Goal: Information Seeking & Learning: Learn about a topic

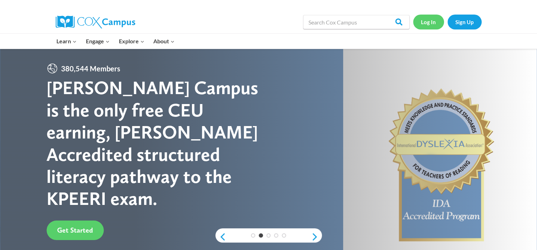
click at [429, 24] on link "Log In" at bounding box center [428, 22] width 31 height 15
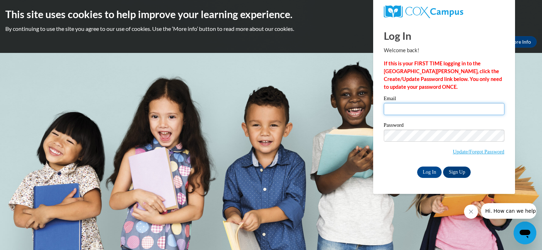
click at [413, 109] on input "Email" at bounding box center [444, 109] width 121 height 12
click at [405, 139] on div "Please enter your email! Please enter your password! Email Password Update/Forg…" at bounding box center [444, 137] width 131 height 82
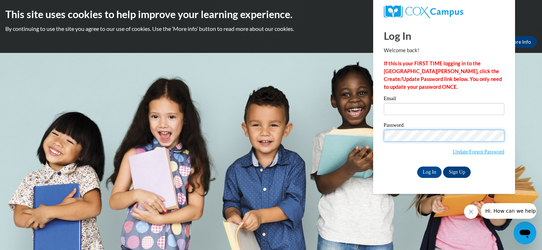
drag, startPoint x: 414, startPoint y: 128, endPoint x: 397, endPoint y: 106, distance: 27.5
click at [397, 106] on div "Email Password Update/Forgot Password Log In Sign Up OR" at bounding box center [444, 137] width 121 height 82
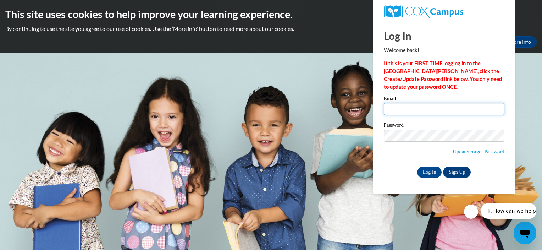
click at [397, 106] on input "Email" at bounding box center [444, 109] width 121 height 12
click at [400, 106] on input "Email" at bounding box center [444, 109] width 121 height 12
type input "[EMAIL_ADDRESS][DOMAIN_NAME]"
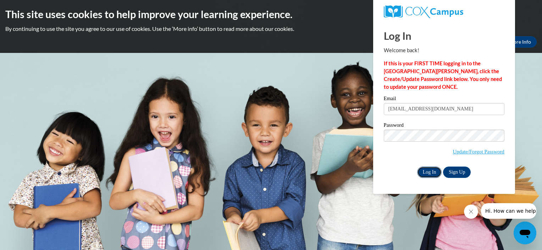
click at [429, 169] on input "Log In" at bounding box center [429, 171] width 25 height 11
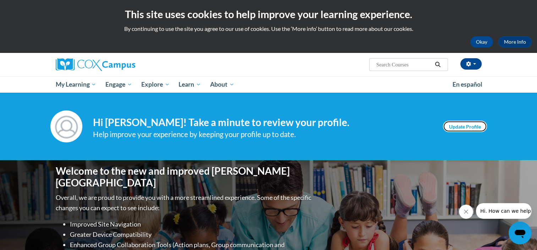
click at [454, 125] on link "Update Profile" at bounding box center [465, 126] width 44 height 11
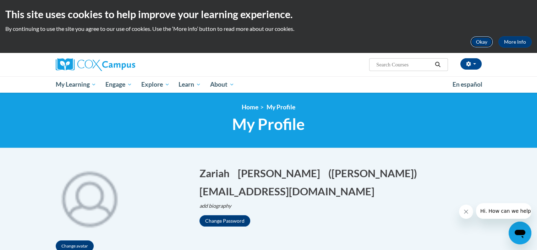
click at [483, 43] on button "Okay" at bounding box center [481, 41] width 23 height 11
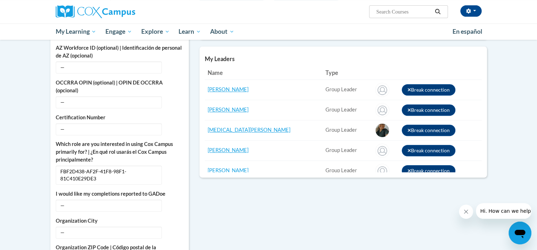
scroll to position [261, 0]
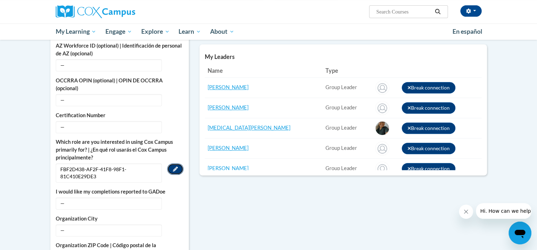
click at [174, 166] on icon "Custom profile fields" at bounding box center [175, 168] width 5 height 5
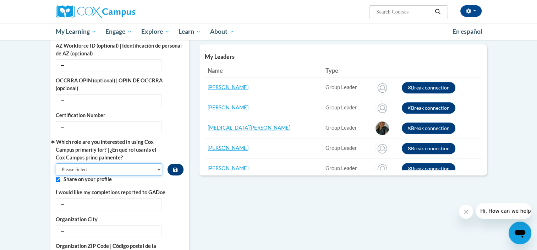
click at [142, 163] on select "Please Select College/University | Colegio/Universidad Community/Nonprofit Part…" at bounding box center [109, 169] width 107 height 12
select select "fbf2d438-af2f-41f8-98f1-81c410e29de3"
click at [56, 163] on select "Please Select College/University | Colegio/Universidad Community/Nonprofit Part…" at bounding box center [109, 169] width 107 height 12
click at [175, 198] on button "Edit" at bounding box center [175, 203] width 16 height 11
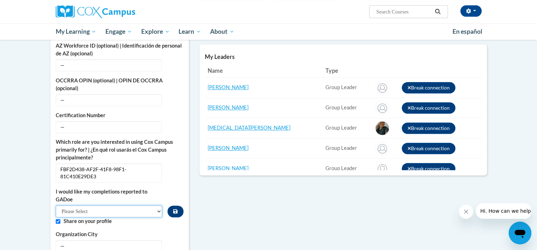
click at [137, 206] on select "Please Select Yes No" at bounding box center [109, 211] width 107 height 12
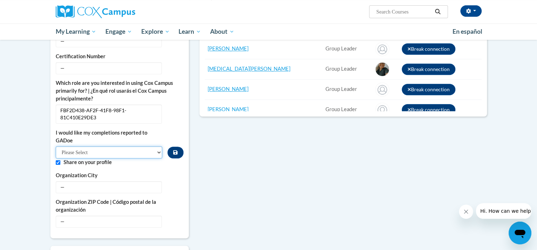
scroll to position [327, 0]
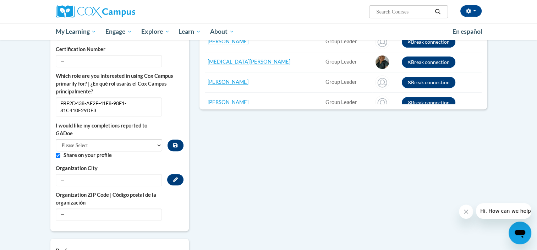
click at [101, 174] on span "—" at bounding box center [109, 180] width 106 height 12
click at [176, 177] on icon "Custom profile fields" at bounding box center [175, 179] width 5 height 5
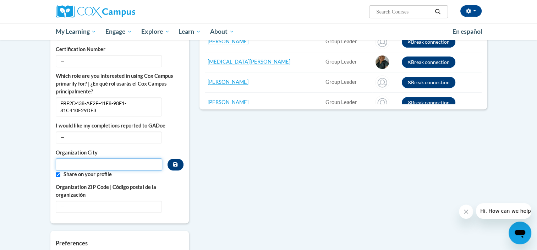
click at [111, 158] on input "Metadata input" at bounding box center [109, 164] width 107 height 12
type input "Atlanta"
click at [89, 201] on span "—" at bounding box center [109, 207] width 106 height 12
click at [177, 159] on button "Custom profile fields" at bounding box center [176, 165] width 16 height 12
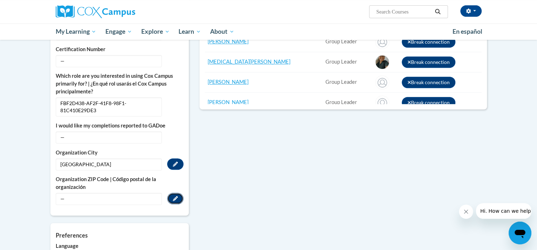
click at [177, 196] on icon "Custom profile fields" at bounding box center [175, 198] width 5 height 5
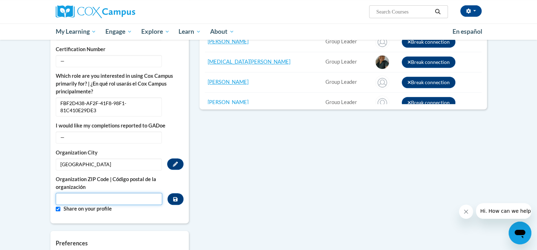
click at [106, 193] on input "Metadata input" at bounding box center [109, 199] width 107 height 12
type input "30318"
click at [177, 193] on button "Custom profile fields" at bounding box center [176, 199] width 16 height 12
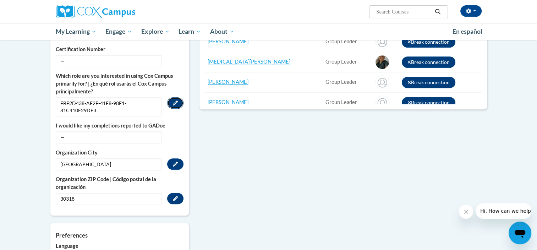
click at [174, 100] on icon "Custom profile fields" at bounding box center [175, 102] width 5 height 5
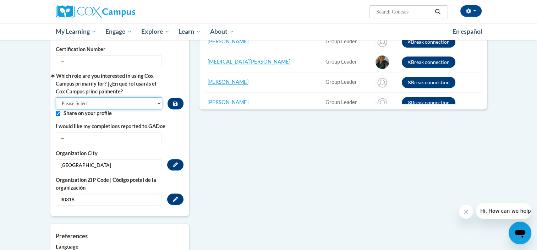
click at [121, 99] on select "Please Select College/University | Colegio/Universidad Community/Nonprofit Part…" at bounding box center [109, 103] width 107 height 12
select select "fbf2d438-af2f-41f8-98f1-81c410e29de3"
click at [56, 97] on select "Please Select College/University | Colegio/Universidad Community/Nonprofit Part…" at bounding box center [109, 103] width 107 height 12
click at [173, 98] on button "Custom profile fields" at bounding box center [176, 104] width 16 height 12
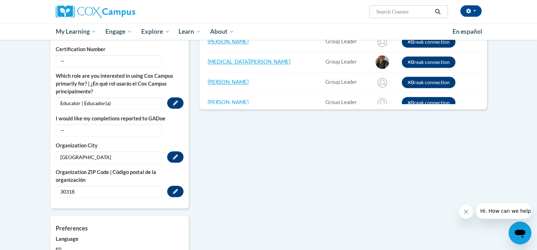
click at [443, 67] on td "Break connection" at bounding box center [440, 62] width 83 height 20
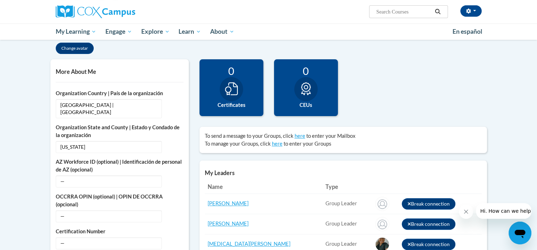
scroll to position [143, 0]
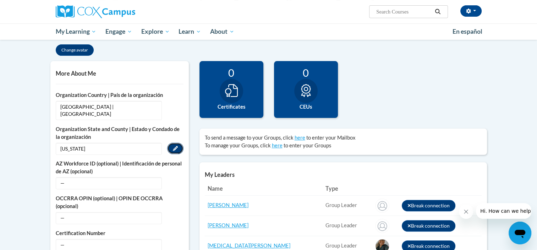
click at [176, 146] on icon "Custom profile fields" at bounding box center [175, 148] width 5 height 5
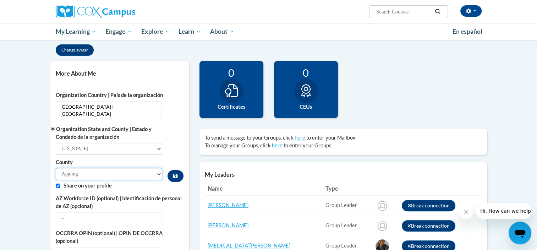
click at [72, 168] on select "Appling Atkinson Bacon Baker Baldwin Banks Barrow Bartow Ben Hill Berrien Bibb …" at bounding box center [109, 174] width 107 height 12
select select "Fulton"
click at [56, 168] on select "Appling Atkinson Bacon Baker Baldwin Banks Barrow Bartow Ben Hill Berrien Bibb …" at bounding box center [109, 174] width 107 height 12
click at [175, 173] on icon "Custom profile fields" at bounding box center [175, 175] width 4 height 5
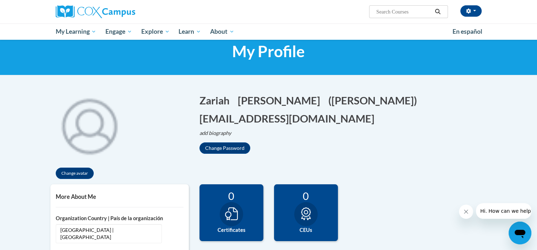
scroll to position [17, 0]
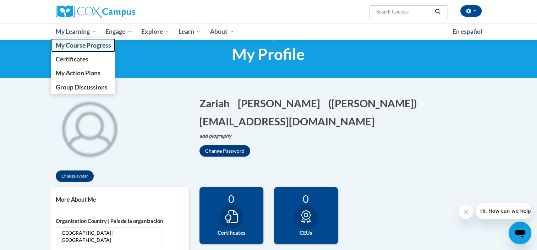
click at [72, 49] on span "My Course Progress" at bounding box center [82, 45] width 55 height 7
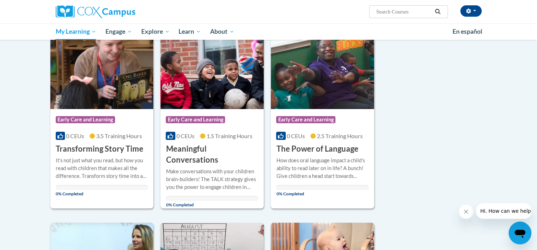
scroll to position [85, 0]
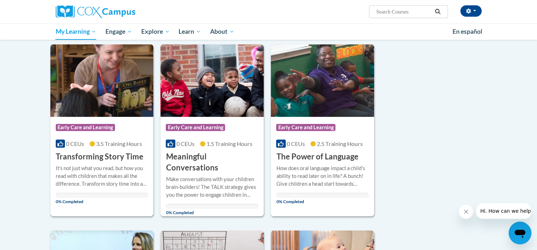
click at [104, 87] on img at bounding box center [101, 80] width 103 height 72
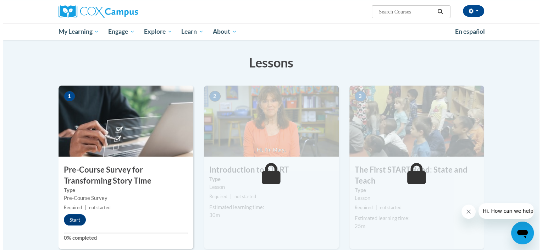
scroll to position [114, 0]
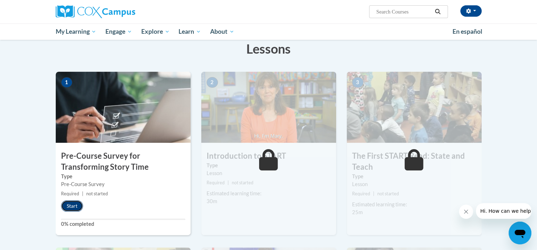
click at [75, 205] on button "Start" at bounding box center [72, 205] width 22 height 11
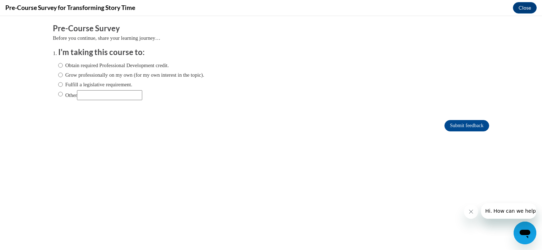
scroll to position [0, 0]
click at [58, 66] on input "Obtain required Professional Development credit." at bounding box center [60, 65] width 5 height 8
radio input "true"
click at [459, 124] on input "Submit feedback" at bounding box center [467, 125] width 45 height 11
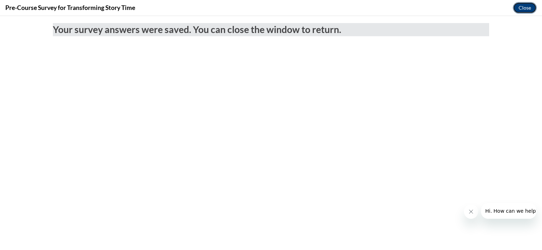
click at [520, 10] on button "Close" at bounding box center [525, 7] width 24 height 11
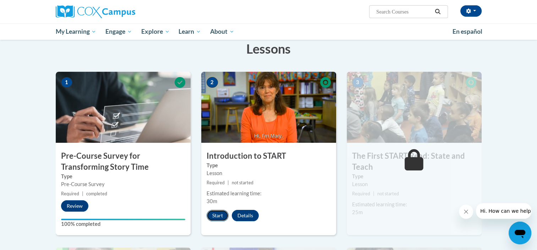
click at [219, 217] on button "Start" at bounding box center [218, 215] width 22 height 11
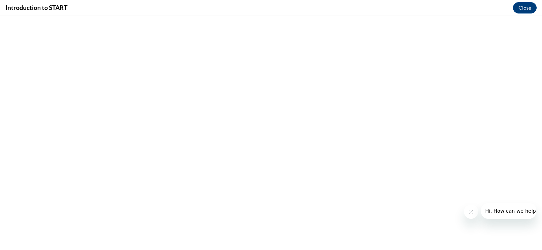
click at [470, 212] on icon "Close message from company" at bounding box center [471, 212] width 6 height 6
